Goal: Use online tool/utility

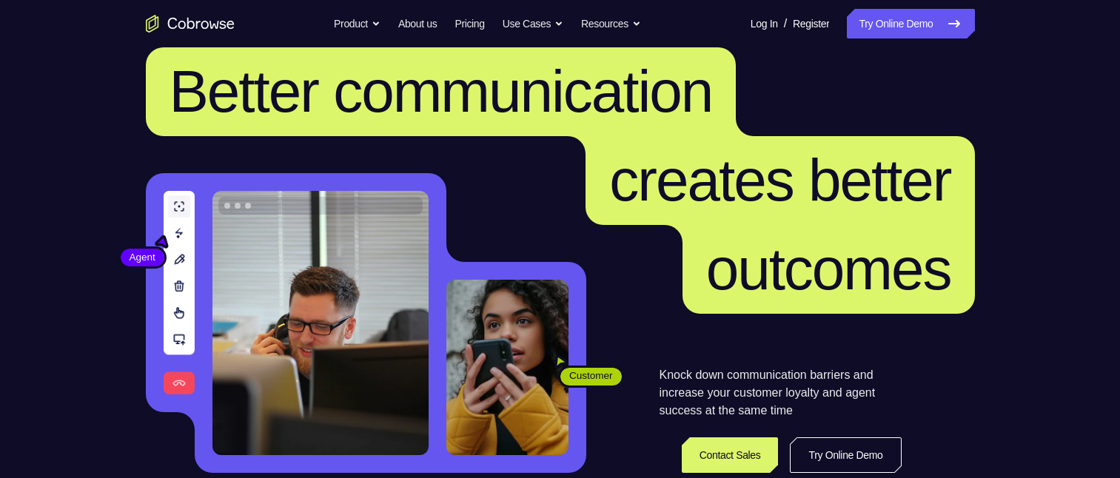
scroll to position [59, 0]
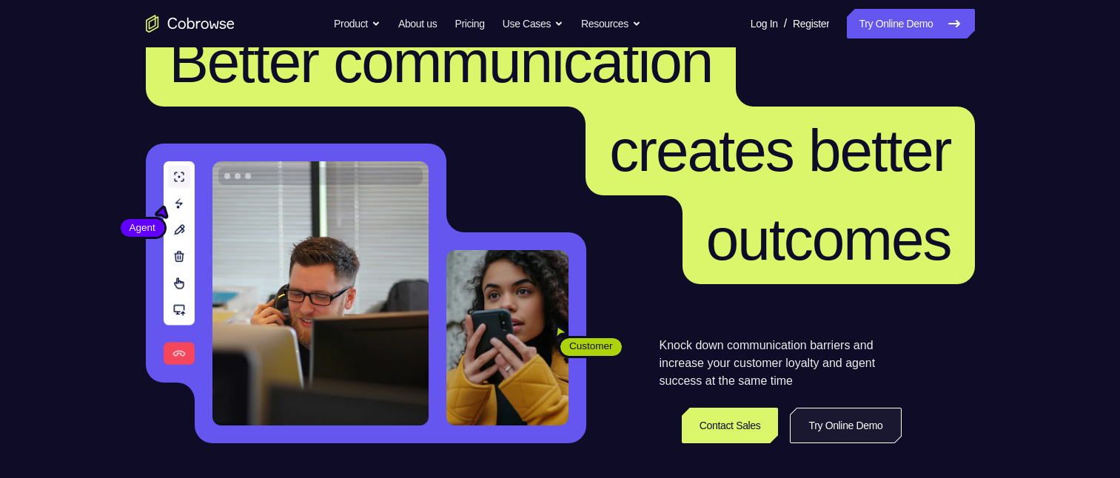
click at [851, 426] on link "Try Online Demo" at bounding box center [845, 426] width 111 height 36
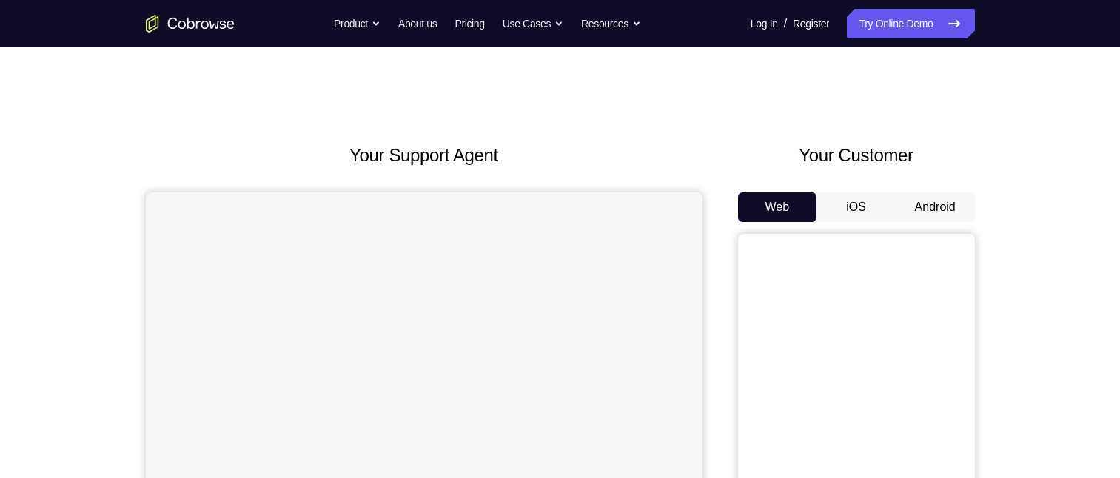
click at [919, 210] on button "Android" at bounding box center [935, 208] width 79 height 30
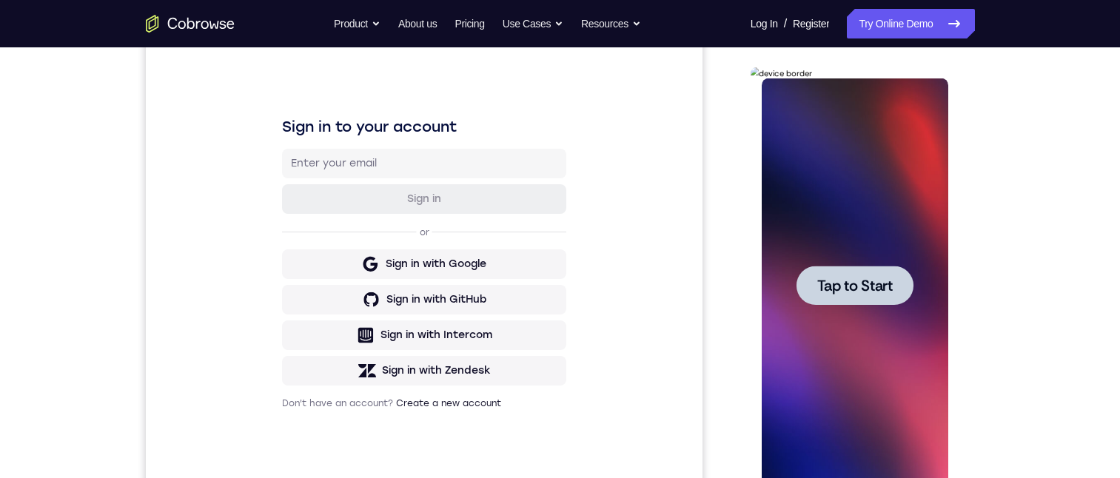
scroll to position [207, 0]
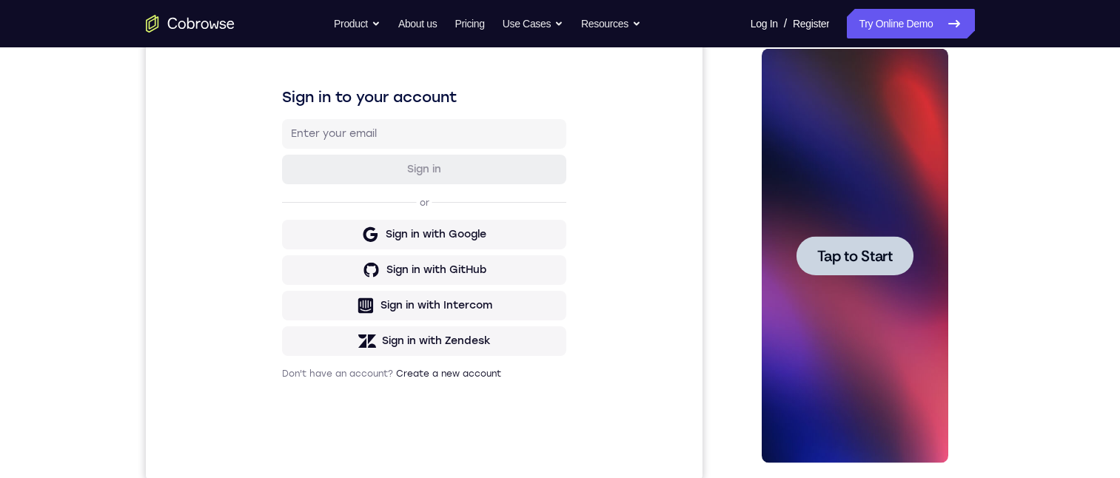
click at [849, 264] on span "Tap to Start" at bounding box center [855, 256] width 76 height 15
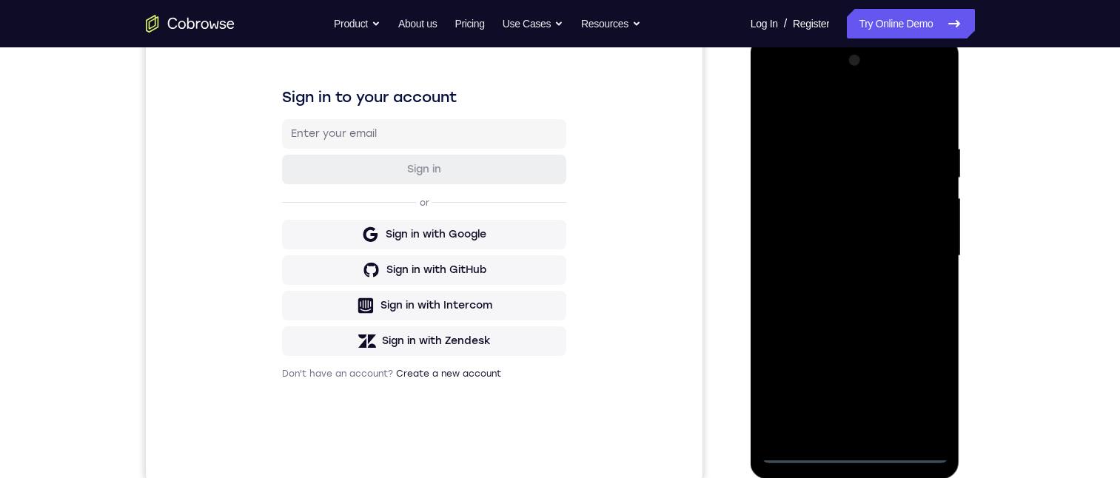
click at [853, 449] on div at bounding box center [855, 256] width 187 height 415
click at [912, 389] on div at bounding box center [855, 256] width 187 height 415
click at [775, 86] on div at bounding box center [855, 256] width 187 height 415
click at [914, 246] on div at bounding box center [855, 256] width 187 height 415
click at [850, 263] on div at bounding box center [855, 256] width 187 height 415
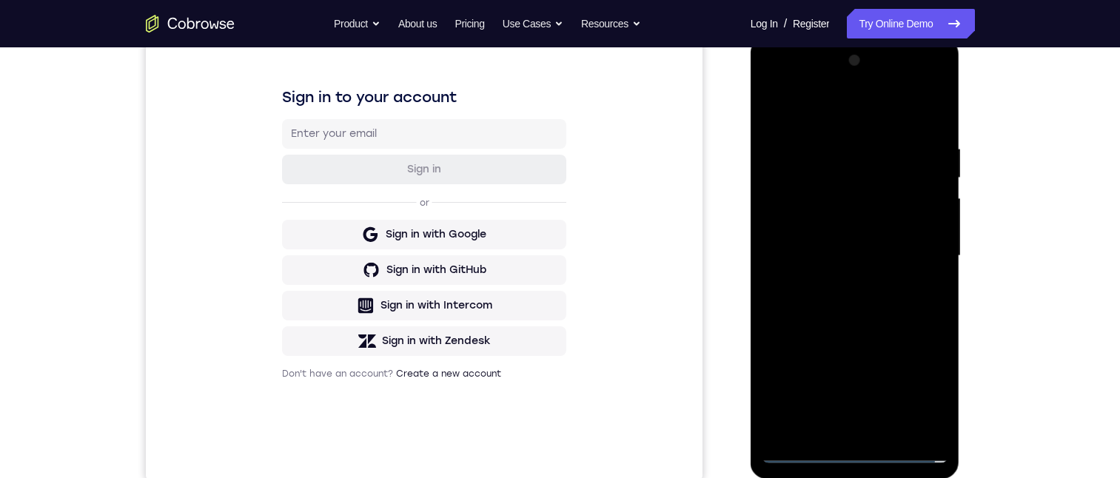
click at [845, 281] on div at bounding box center [855, 256] width 187 height 415
click at [805, 237] on div at bounding box center [855, 256] width 187 height 415
click at [798, 224] on div at bounding box center [855, 256] width 187 height 415
click at [837, 255] on div at bounding box center [855, 256] width 187 height 415
click at [921, 112] on div at bounding box center [855, 256] width 187 height 415
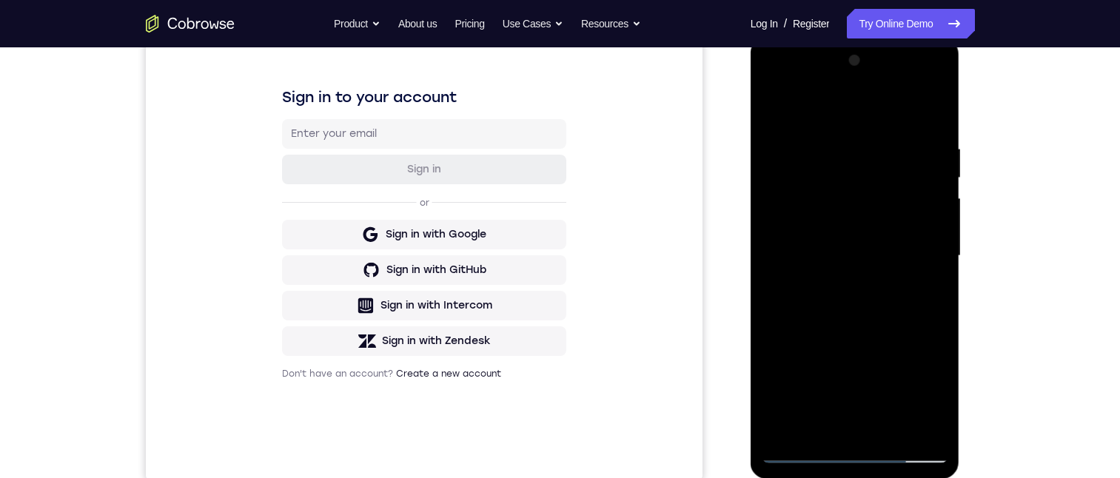
click at [770, 103] on div at bounding box center [855, 256] width 187 height 415
click at [775, 85] on div at bounding box center [855, 256] width 187 height 415
click at [912, 250] on div at bounding box center [855, 256] width 187 height 415
click at [859, 282] on div at bounding box center [855, 256] width 187 height 415
click at [772, 83] on div at bounding box center [855, 256] width 187 height 415
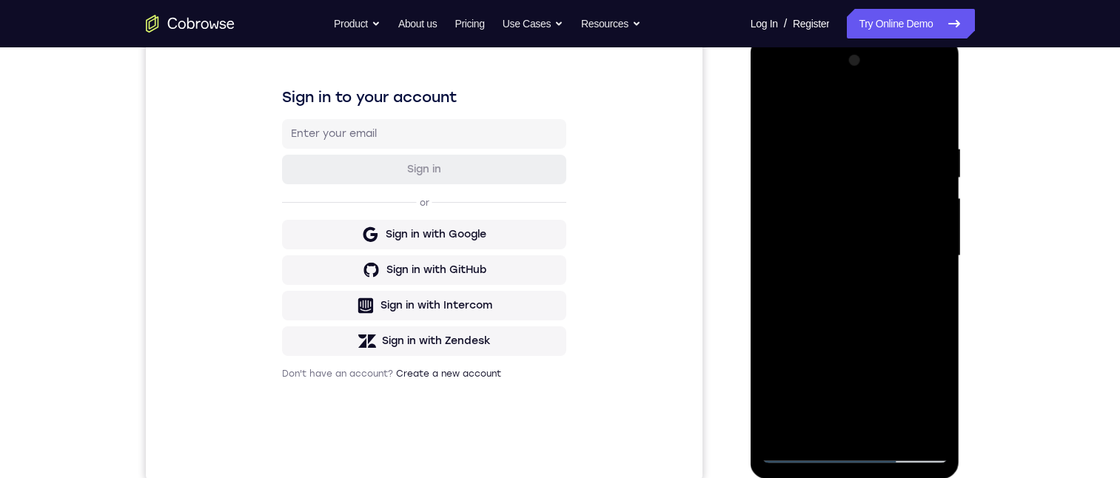
click at [788, 210] on div at bounding box center [855, 256] width 187 height 415
click at [849, 263] on div at bounding box center [855, 256] width 187 height 415
click at [852, 261] on div at bounding box center [855, 256] width 187 height 415
click at [855, 263] on div at bounding box center [855, 256] width 187 height 415
click at [860, 259] on div at bounding box center [855, 256] width 187 height 415
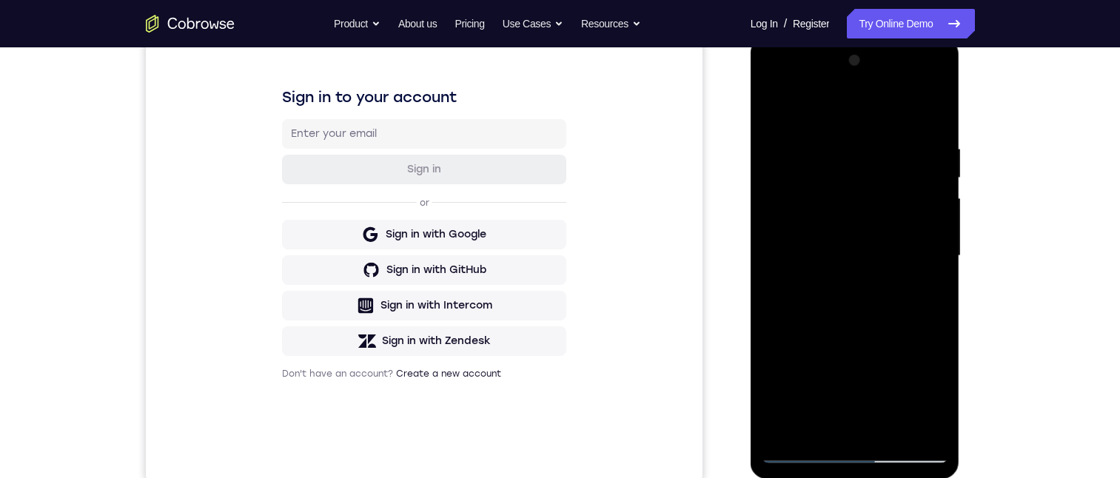
click at [850, 258] on div at bounding box center [855, 256] width 187 height 415
click at [862, 264] on div at bounding box center [855, 256] width 187 height 415
click at [856, 258] on div at bounding box center [855, 256] width 187 height 415
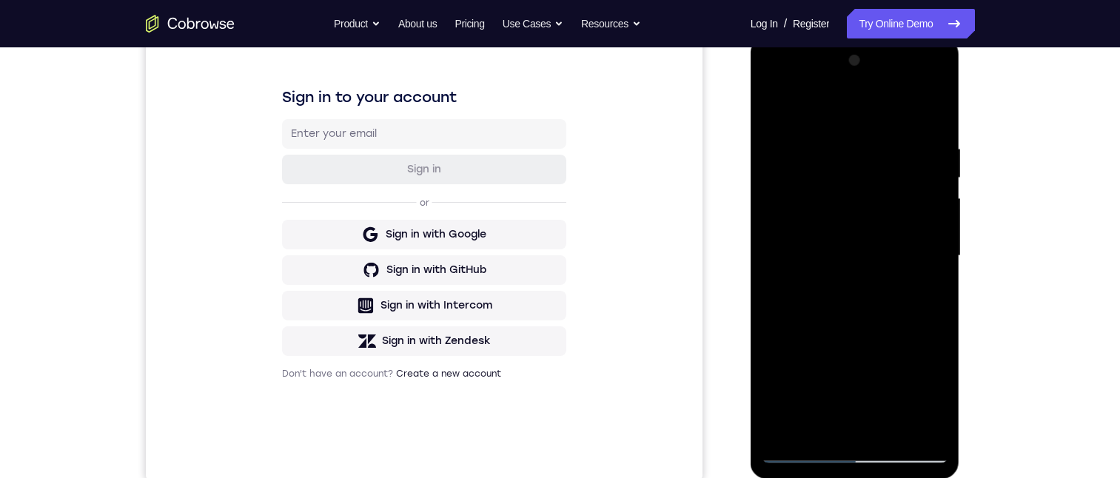
click at [771, 91] on div at bounding box center [855, 256] width 187 height 415
click at [790, 212] on div at bounding box center [855, 256] width 187 height 415
click at [850, 255] on div at bounding box center [855, 256] width 187 height 415
click at [857, 278] on div at bounding box center [855, 256] width 187 height 415
drag, startPoint x: 773, startPoint y: 90, endPoint x: 1501, endPoint y: 132, distance: 729.1
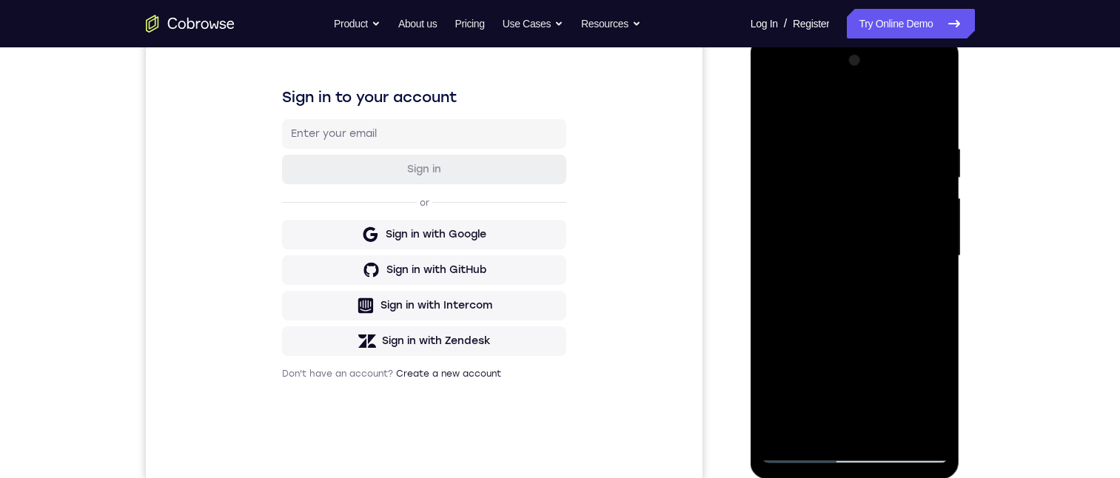
click at [773, 90] on div at bounding box center [855, 256] width 187 height 415
click at [788, 204] on div at bounding box center [855, 256] width 187 height 415
click at [853, 263] on div at bounding box center [855, 256] width 187 height 415
click at [775, 88] on div at bounding box center [855, 256] width 187 height 415
click at [800, 172] on div at bounding box center [855, 256] width 187 height 415
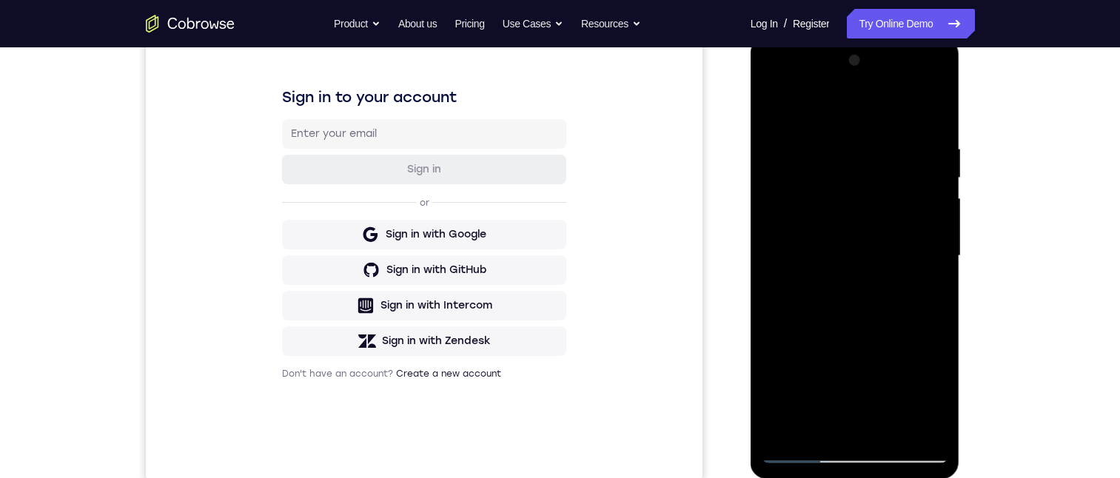
click at [812, 118] on div at bounding box center [855, 256] width 187 height 415
click at [860, 261] on div at bounding box center [855, 256] width 187 height 415
click at [846, 258] on div at bounding box center [855, 256] width 187 height 415
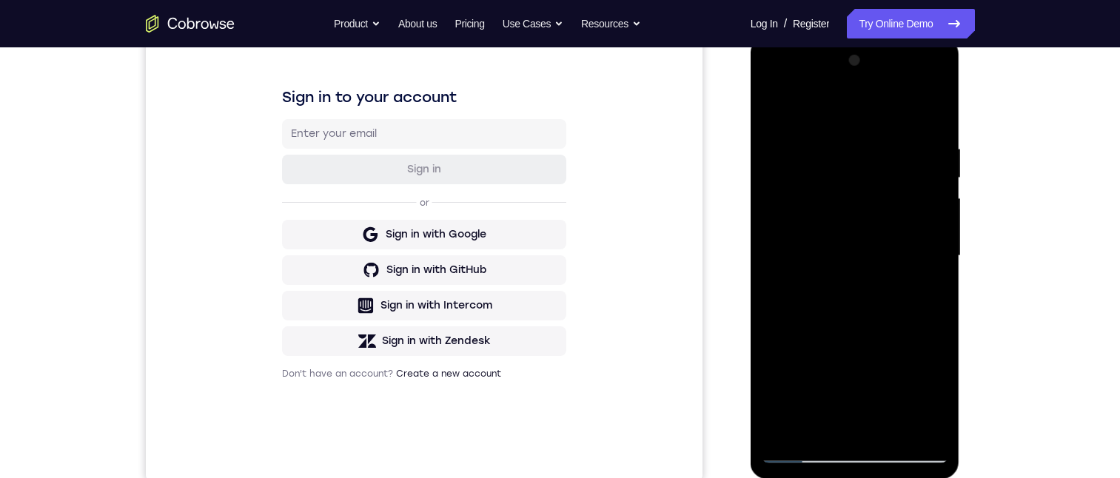
click at [846, 258] on div at bounding box center [855, 256] width 187 height 415
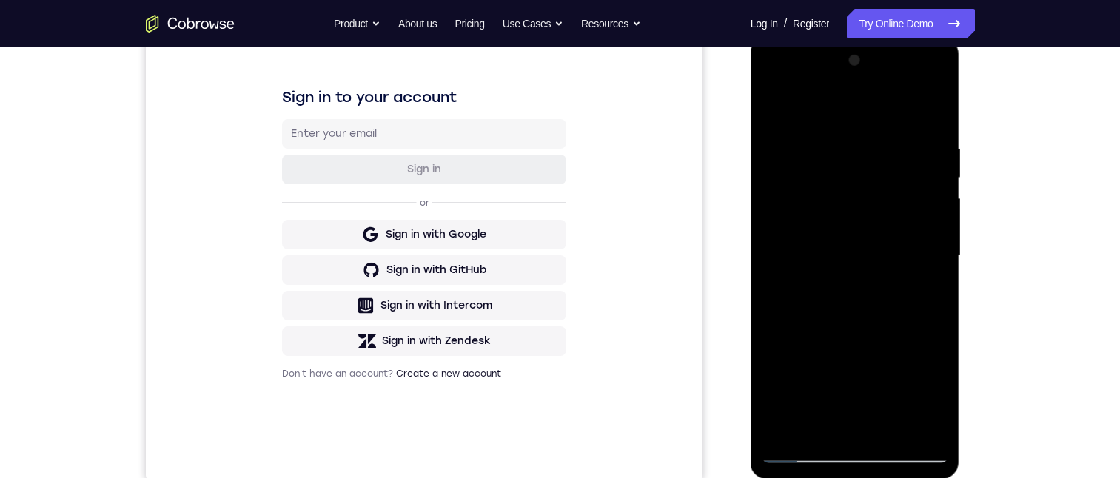
click at [846, 258] on div at bounding box center [855, 256] width 187 height 415
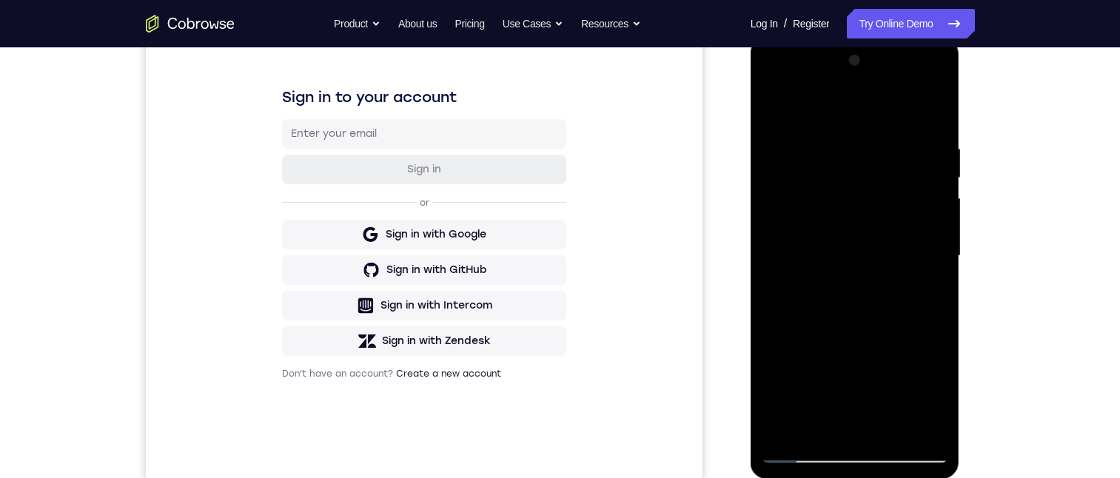
click at [846, 258] on div at bounding box center [855, 256] width 187 height 415
click at [889, 432] on div at bounding box center [855, 256] width 187 height 415
click at [920, 295] on div at bounding box center [855, 256] width 187 height 415
click at [919, 281] on div at bounding box center [855, 256] width 187 height 415
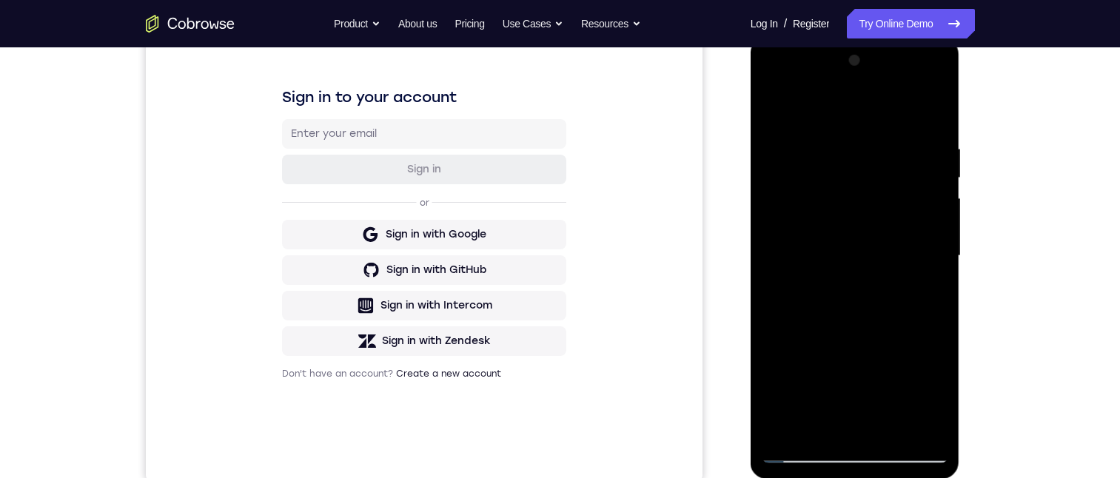
click at [801, 450] on div at bounding box center [855, 256] width 187 height 415
click at [847, 327] on div at bounding box center [855, 256] width 187 height 415
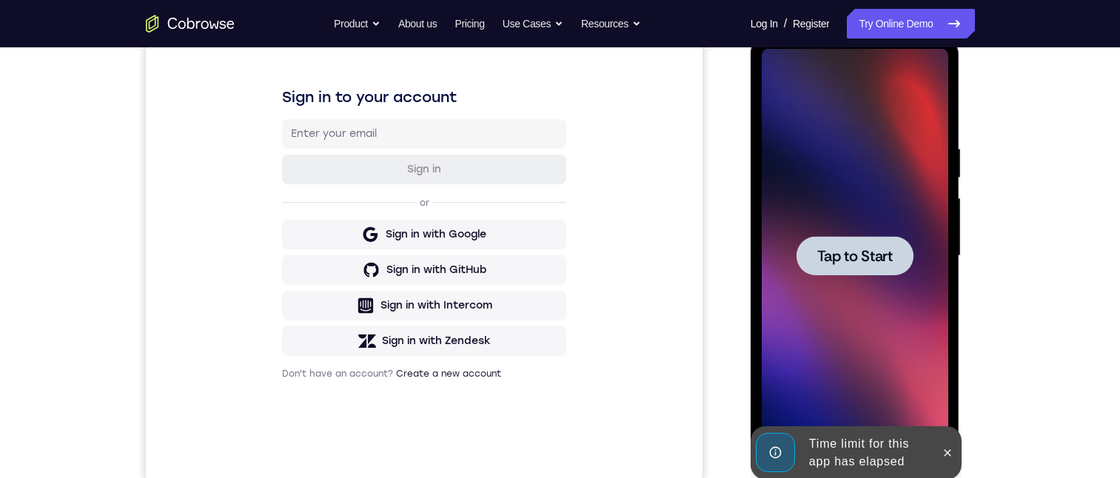
click at [772, 82] on div at bounding box center [855, 256] width 187 height 415
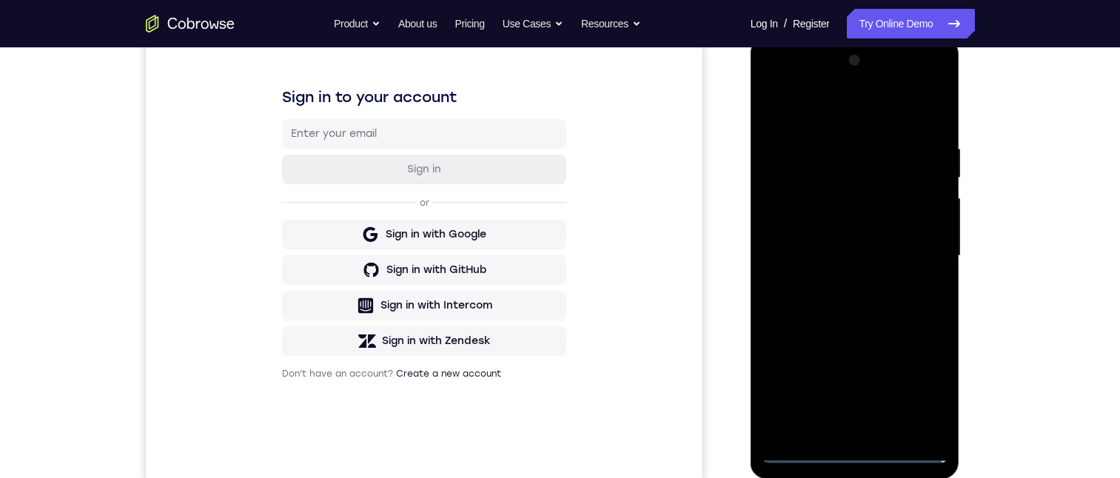
click at [854, 454] on div at bounding box center [855, 256] width 187 height 415
click at [923, 393] on div at bounding box center [855, 256] width 187 height 415
click at [778, 88] on div at bounding box center [855, 256] width 187 height 415
click at [914, 250] on div at bounding box center [855, 256] width 187 height 415
click at [853, 258] on div at bounding box center [855, 256] width 187 height 415
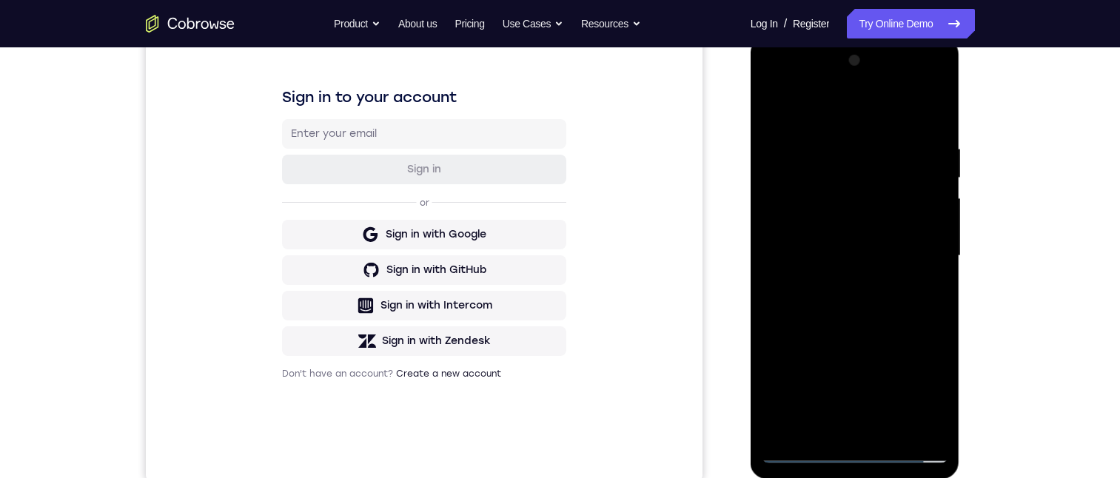
click at [853, 258] on div at bounding box center [855, 256] width 187 height 415
click at [934, 430] on div at bounding box center [855, 256] width 187 height 415
click at [778, 434] on div at bounding box center [855, 256] width 187 height 415
click at [844, 259] on div at bounding box center [855, 256] width 187 height 415
